Goal: Find specific page/section: Find specific page/section

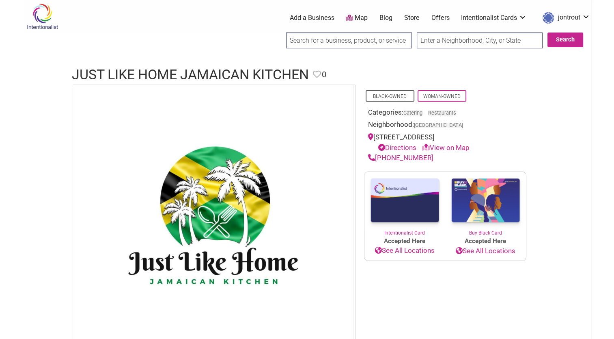
click at [356, 41] on input "search" at bounding box center [349, 40] width 126 height 16
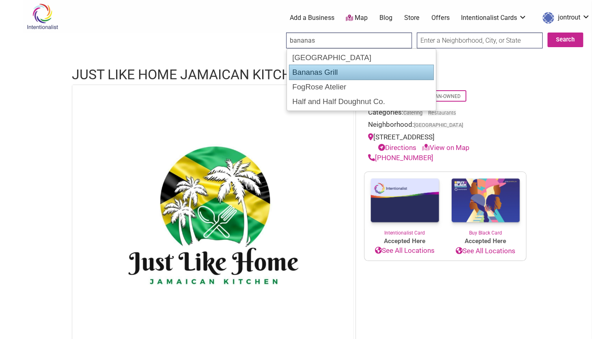
click at [323, 74] on div "Bananas Grill" at bounding box center [361, 72] width 145 height 15
type input "Bananas Grill"
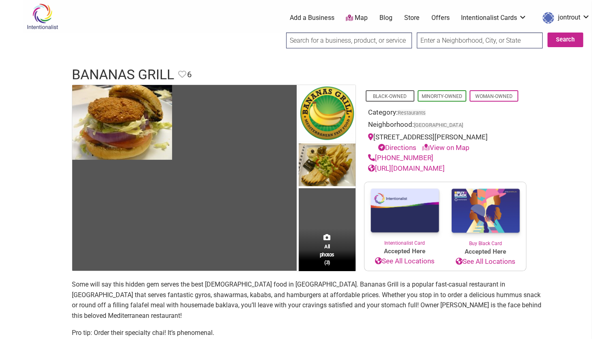
drag, startPoint x: 357, startPoint y: 63, endPoint x: 246, endPoint y: 51, distance: 111.5
